Goal: Find specific page/section: Find specific page/section

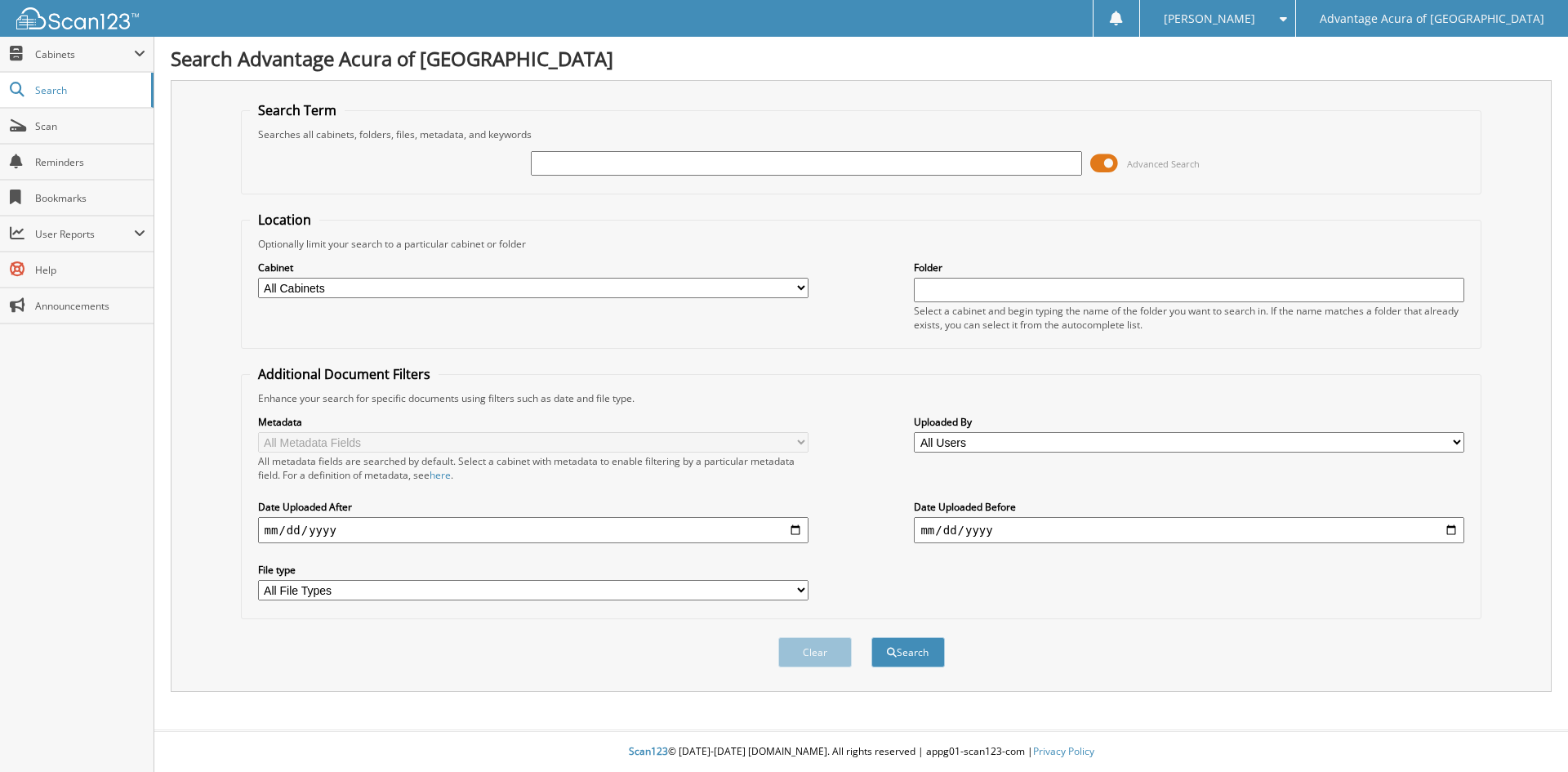
click at [793, 155] on input "text" at bounding box center [806, 164] width 550 height 25
type input "52782"
click at [872, 637] on button "Search" at bounding box center [908, 652] width 74 height 31
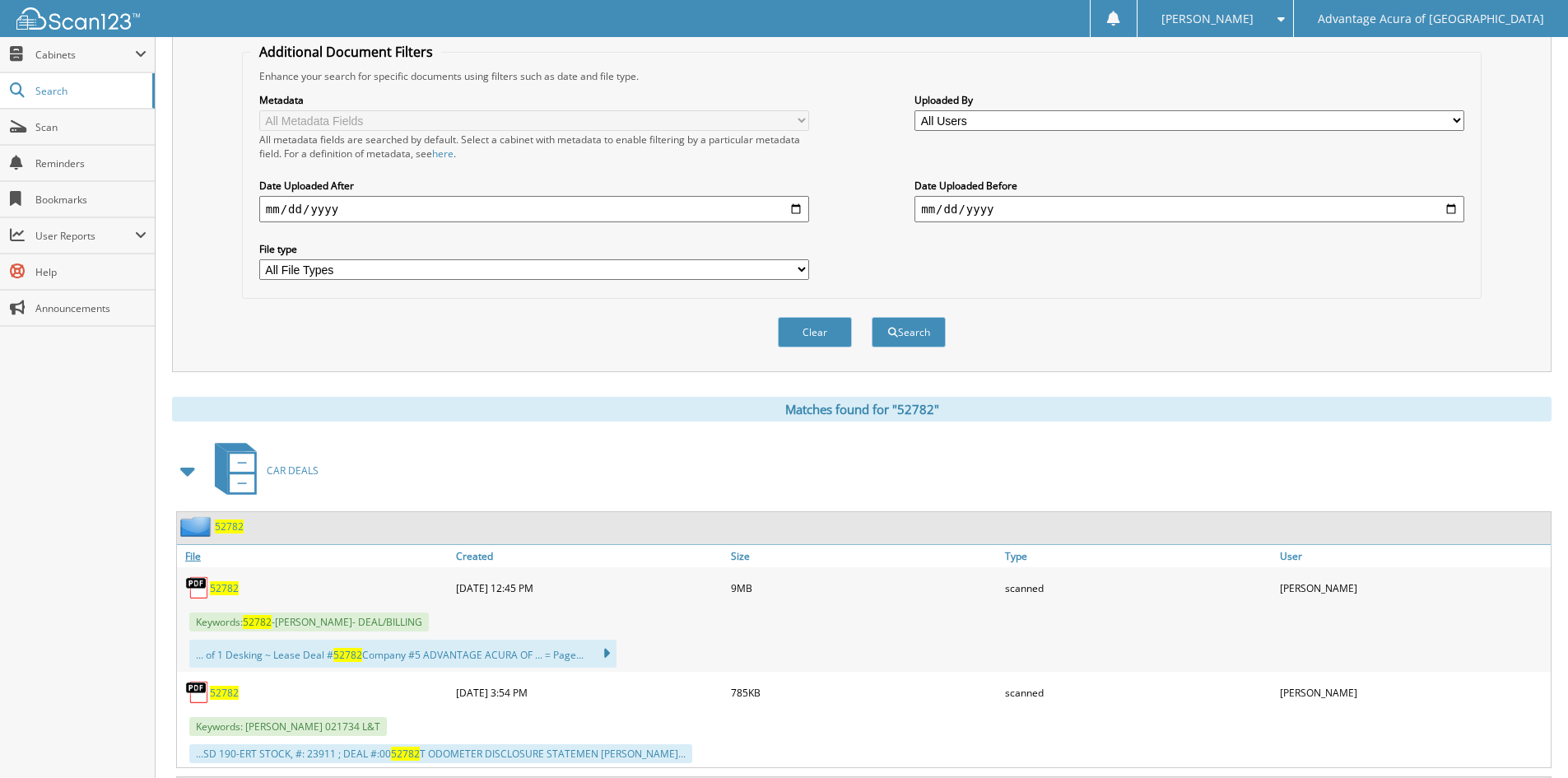
scroll to position [329, 0]
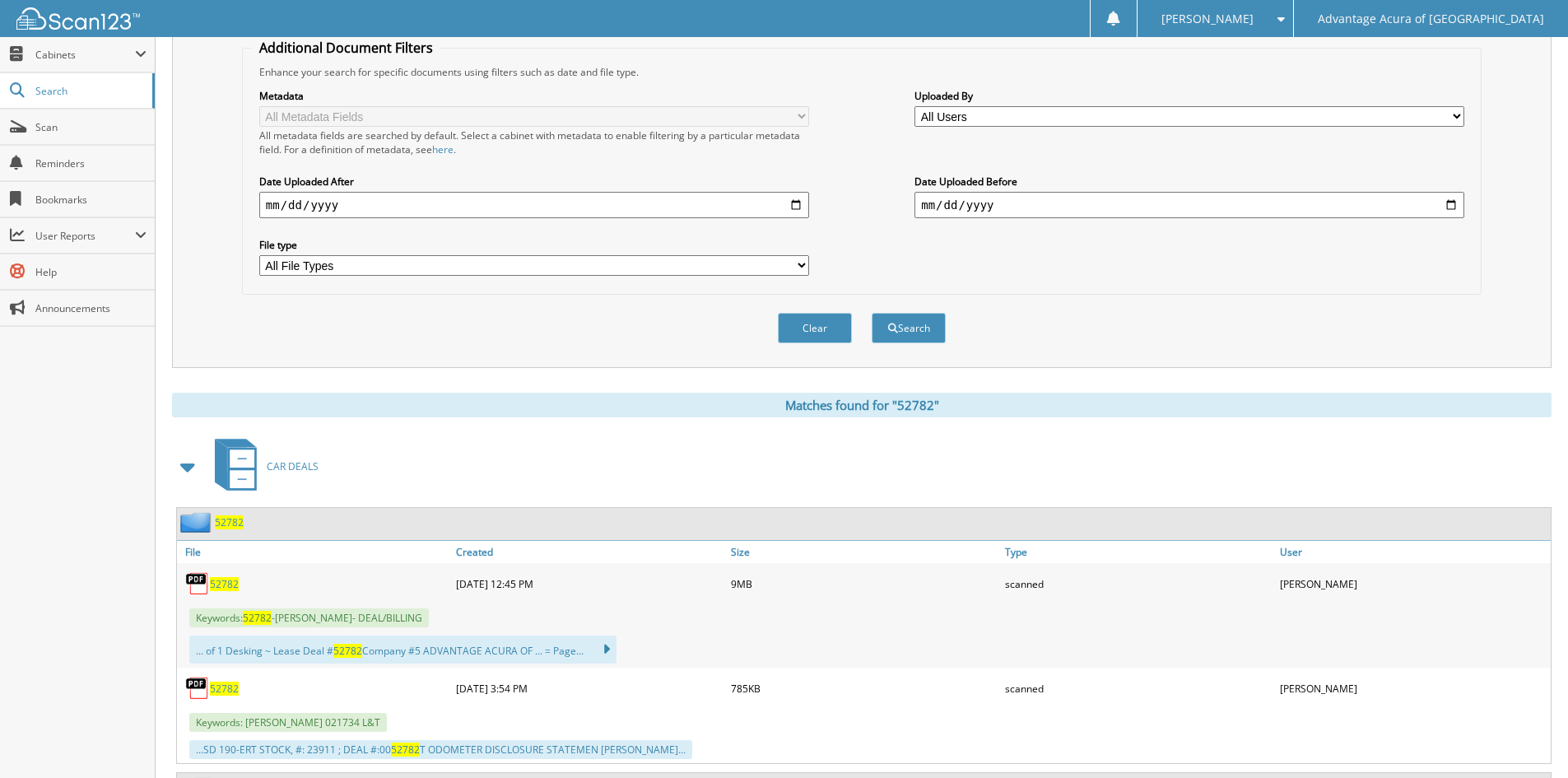
click at [223, 579] on span "52782" at bounding box center [225, 583] width 29 height 14
click at [323, 618] on span "Keywords: 52782 -SCOTT GLUCK- DEAL/BILLING" at bounding box center [309, 618] width 239 height 19
